Goal: Navigation & Orientation: Find specific page/section

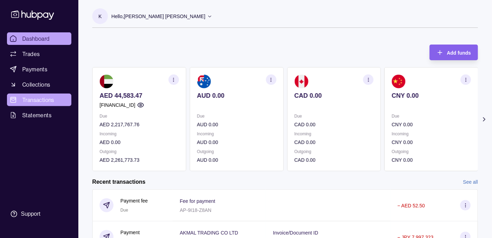
click at [53, 96] on span "Transactions" at bounding box center [38, 100] width 32 height 8
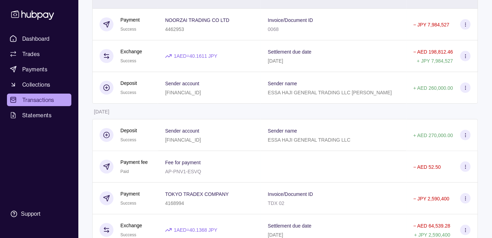
scroll to position [1339, 0]
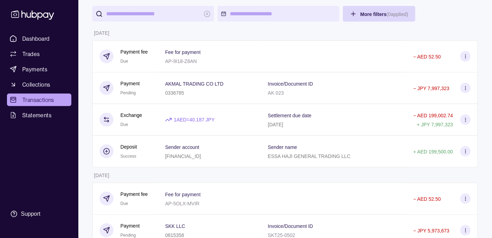
scroll to position [0, 0]
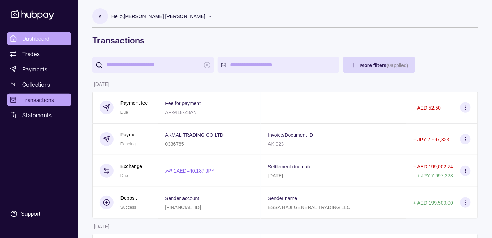
click at [44, 36] on span "Dashboard" at bounding box center [35, 38] width 27 height 8
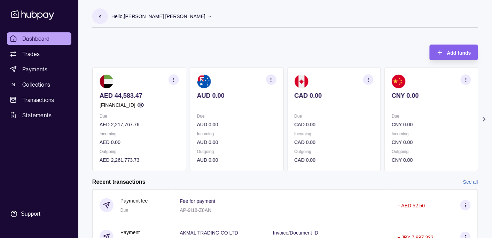
click at [148, 19] on p "Hello, [PERSON_NAME] [PERSON_NAME]" at bounding box center [158, 17] width 94 height 8
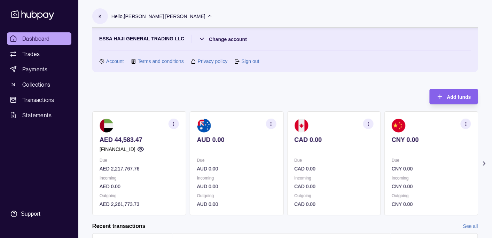
click at [148, 19] on p "Hello, [PERSON_NAME] [PERSON_NAME]" at bounding box center [158, 17] width 94 height 8
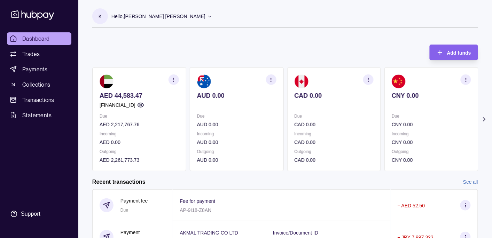
click at [142, 16] on p "Hello, [PERSON_NAME] [PERSON_NAME]" at bounding box center [158, 17] width 94 height 8
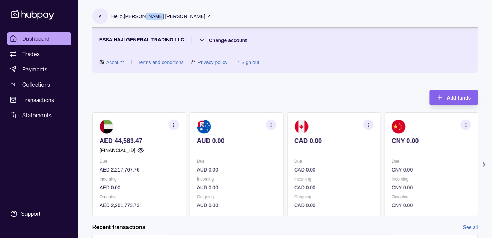
click at [142, 16] on p "Hello, [PERSON_NAME] [PERSON_NAME]" at bounding box center [158, 17] width 94 height 8
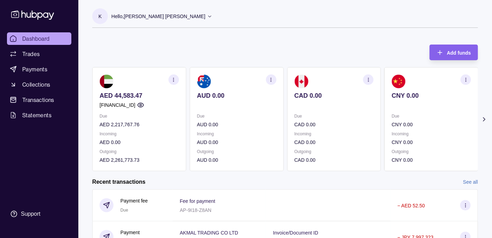
click at [175, 11] on div "Hello, [PERSON_NAME] [PERSON_NAME]" at bounding box center [161, 16] width 101 height 15
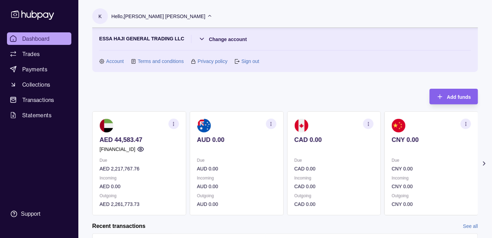
click at [234, 39] on html "Dashboard Trades Payments Collections Transactions Statements Support K Hello, …" at bounding box center [246, 207] width 492 height 415
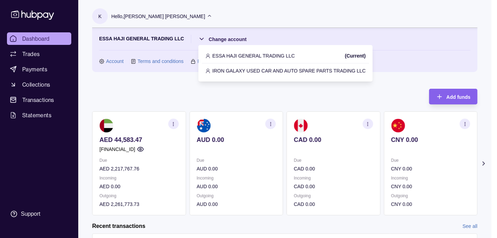
click at [229, 69] on p "IRON GALAXY USED CAR AND AUTO SPARE PARTS TRADING LLC" at bounding box center [289, 71] width 153 height 8
